Goal: Information Seeking & Learning: Learn about a topic

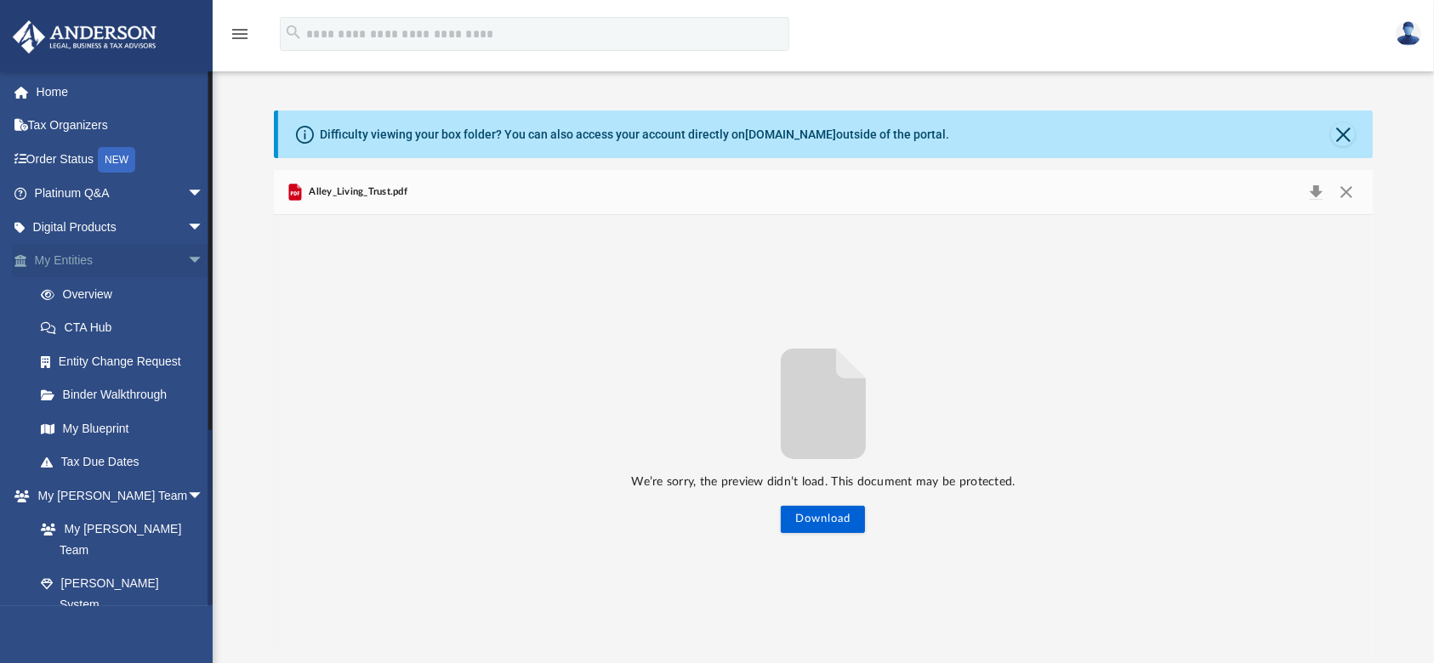
scroll to position [368, 1082]
click at [145, 395] on link "Binder Walkthrough" at bounding box center [127, 395] width 206 height 34
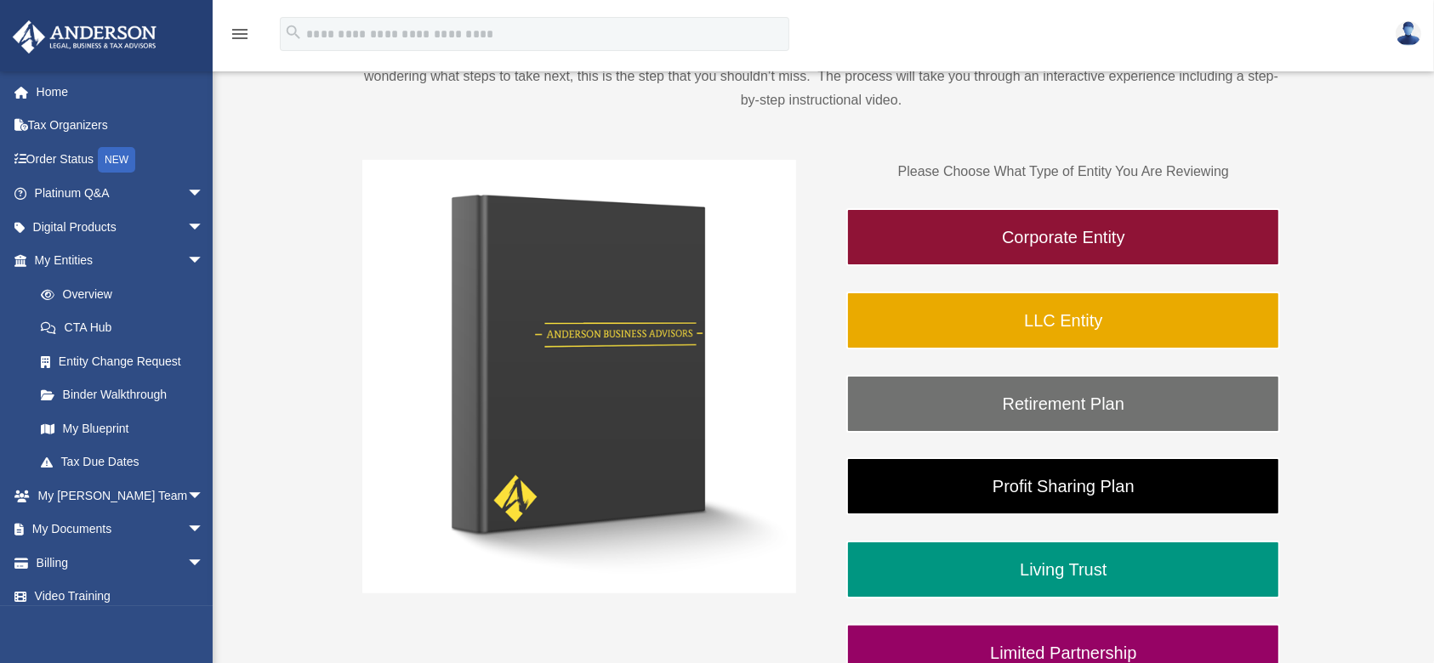
scroll to position [340, 0]
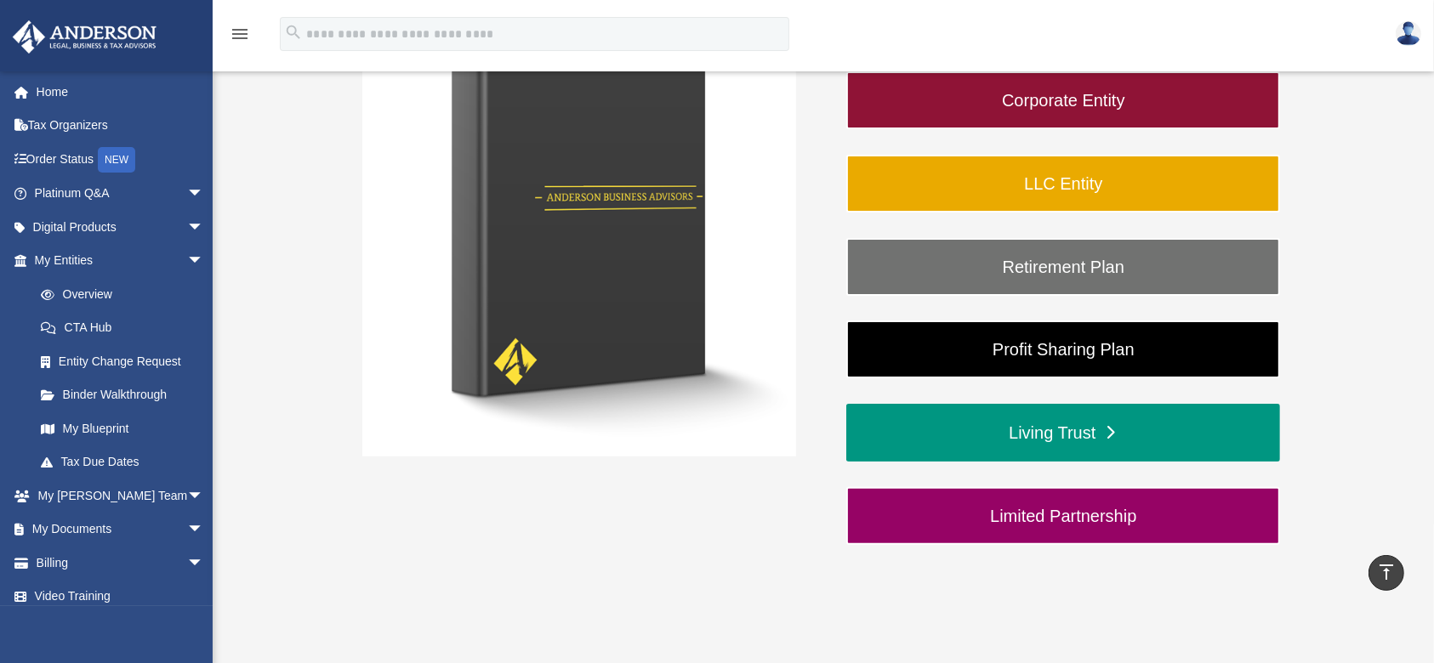
click at [1030, 424] on link "Living Trust" at bounding box center [1063, 433] width 434 height 58
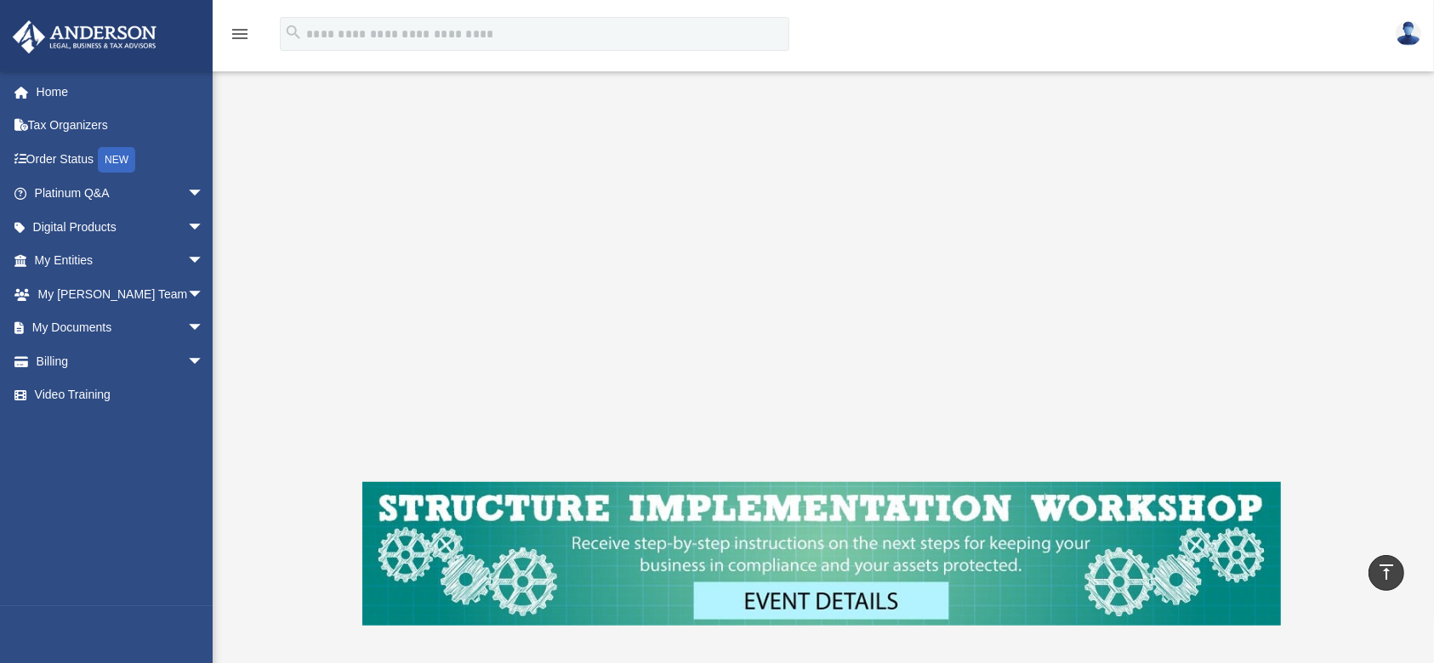
scroll to position [1021, 0]
